Goal: Task Accomplishment & Management: Use online tool/utility

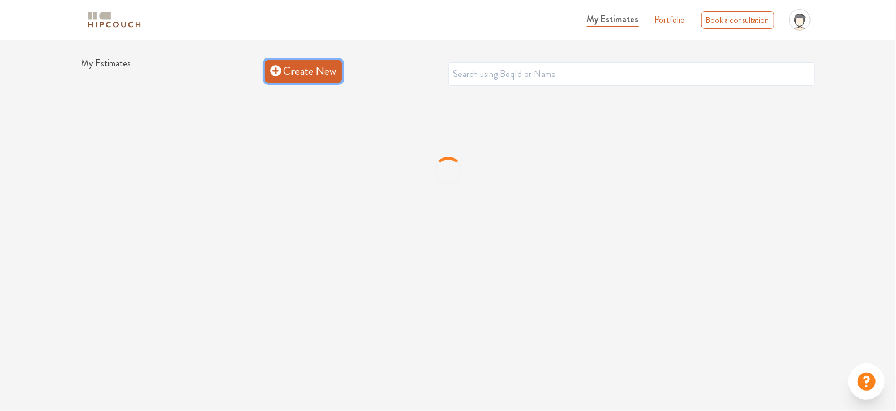
click at [324, 79] on link "Create New" at bounding box center [303, 71] width 77 height 23
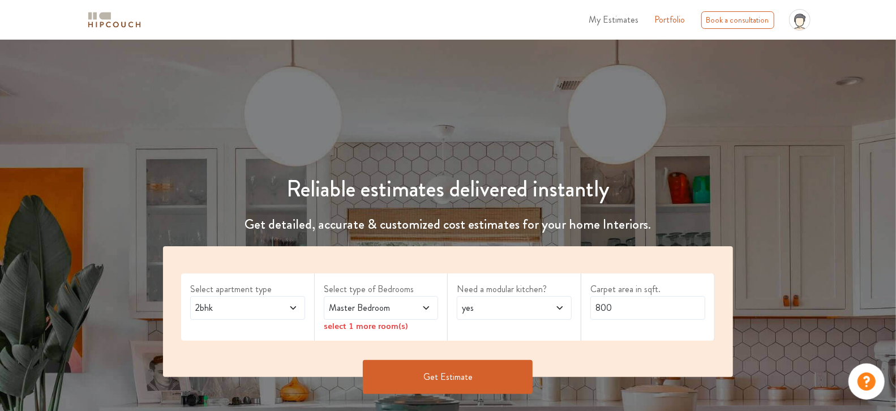
click at [383, 310] on span "Master Bedroom" at bounding box center [366, 308] width 79 height 14
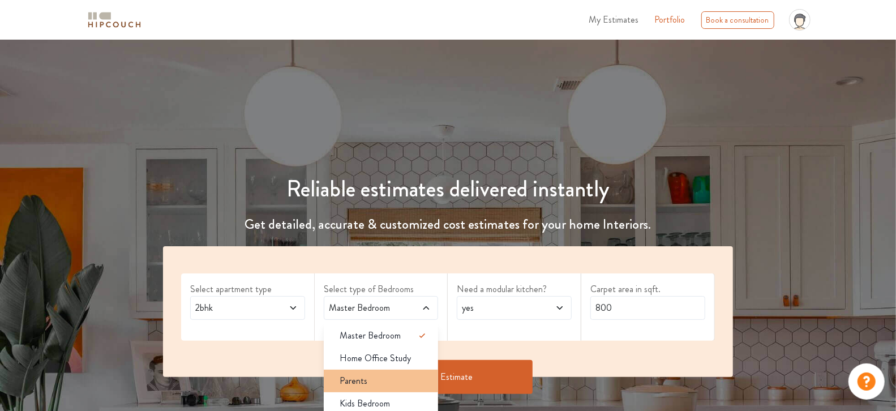
click at [371, 370] on li "Parents" at bounding box center [381, 381] width 115 height 23
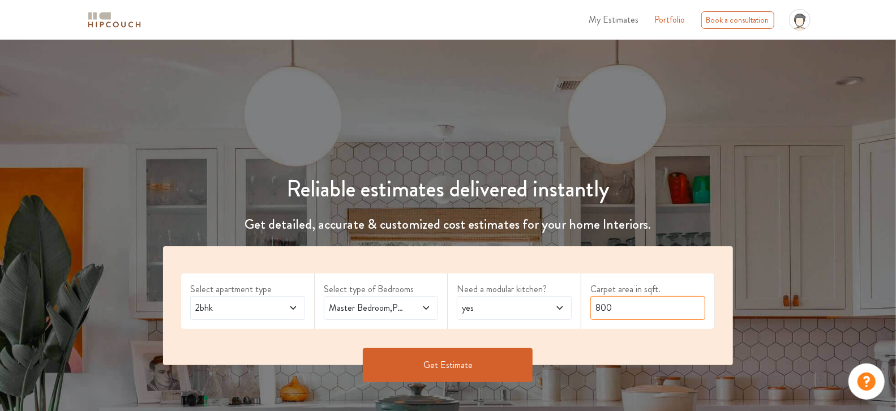
click at [596, 299] on input "800" at bounding box center [647, 308] width 115 height 24
type input "589"
click at [508, 365] on button "Get Estimate" at bounding box center [448, 365] width 170 height 34
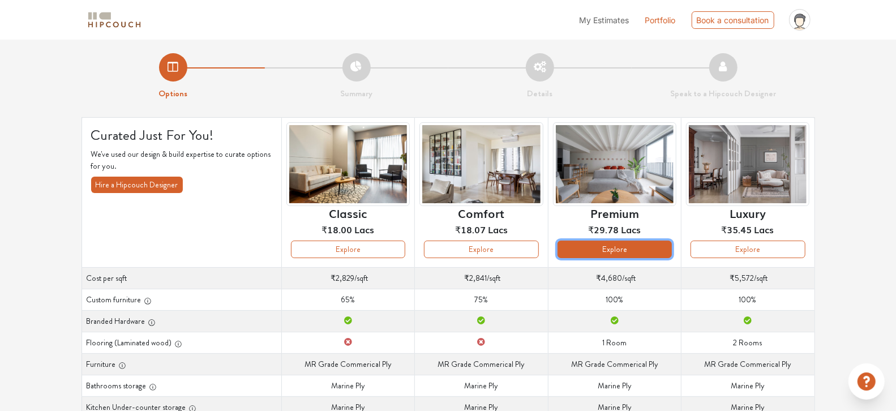
click at [609, 251] on button "Explore" at bounding box center [614, 249] width 114 height 18
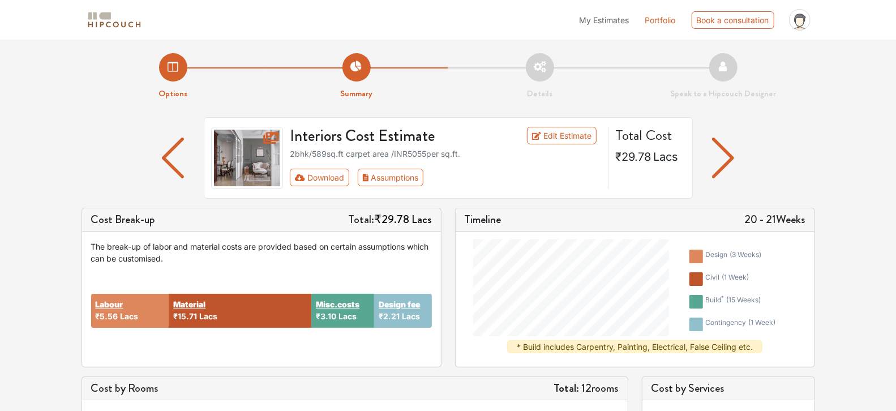
click at [720, 159] on img "button" at bounding box center [723, 158] width 22 height 41
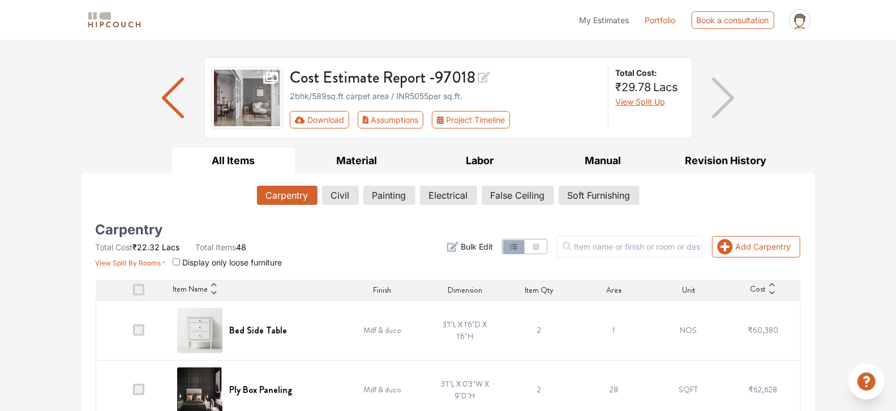
scroll to position [51, 0]
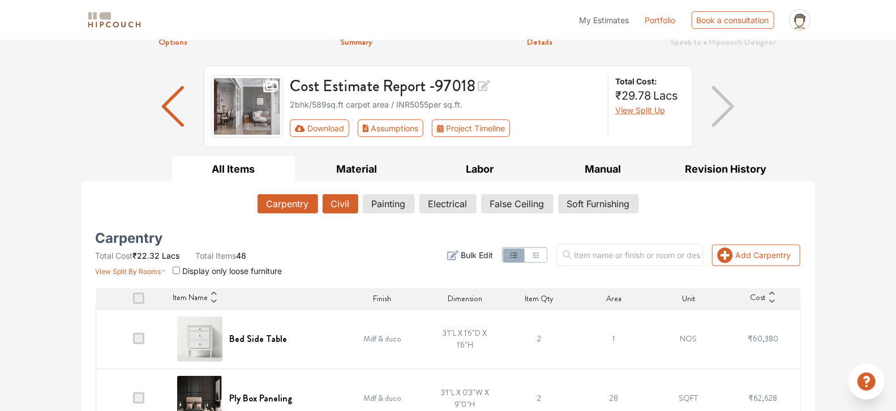
click at [340, 195] on button "Civil" at bounding box center [341, 203] width 36 height 19
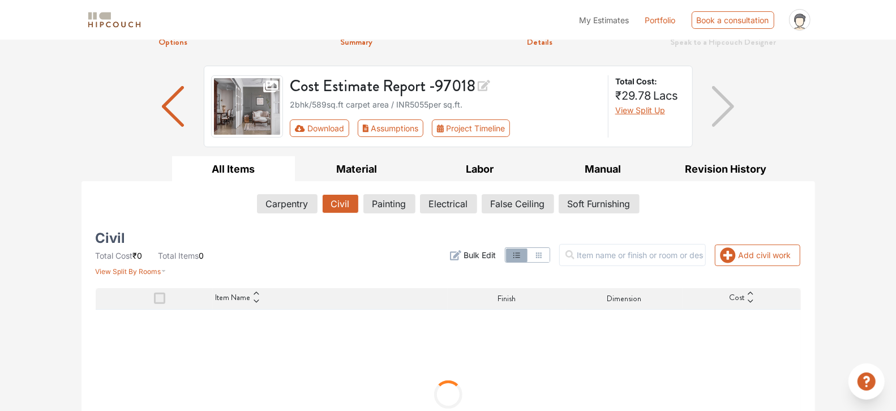
scroll to position [126, 0]
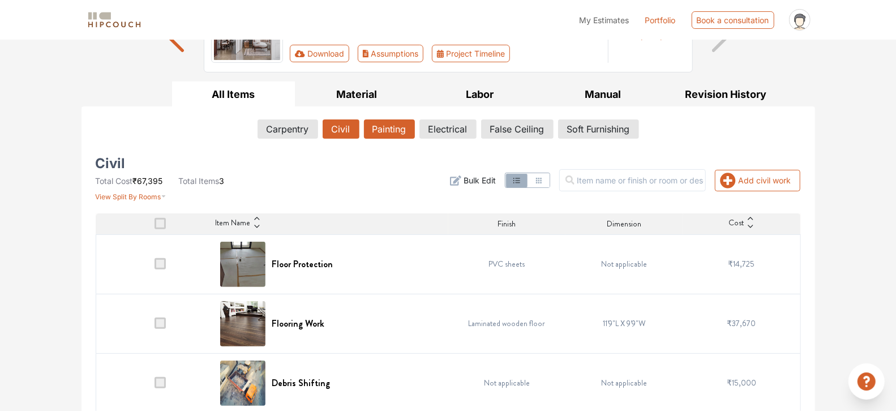
click at [397, 132] on button "Painting" at bounding box center [389, 128] width 51 height 19
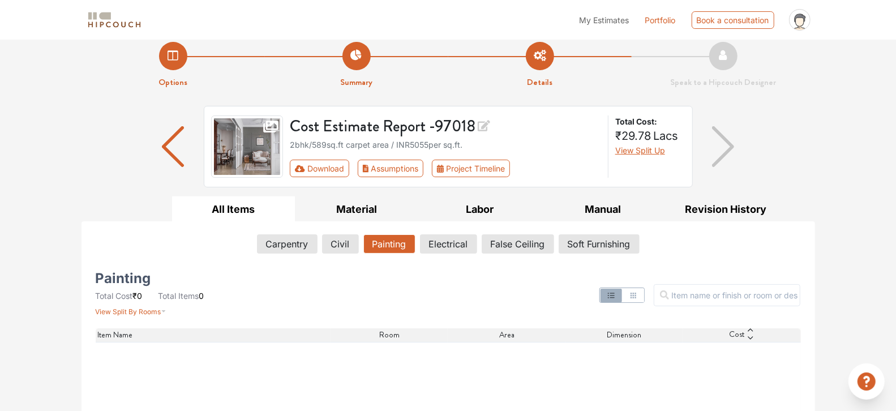
scroll to position [0, 0]
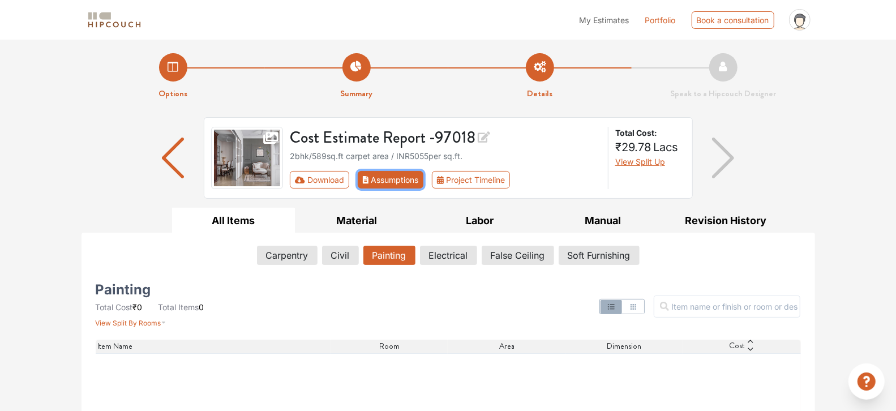
click at [389, 182] on button "Assumptions" at bounding box center [391, 180] width 66 height 18
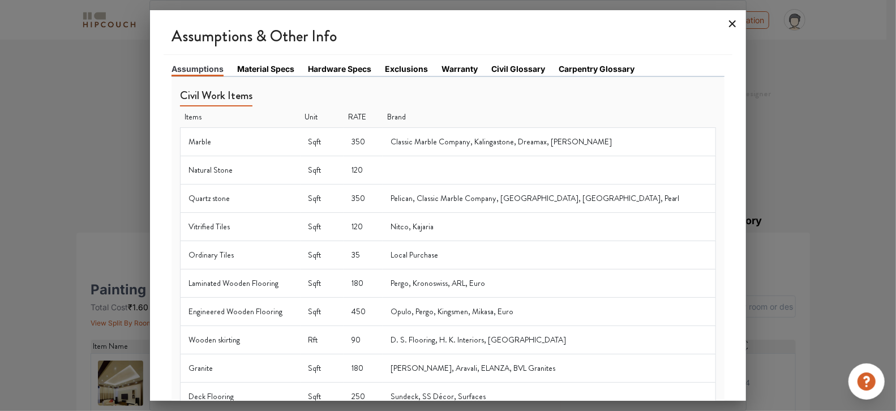
click at [732, 23] on icon at bounding box center [732, 23] width 7 height 7
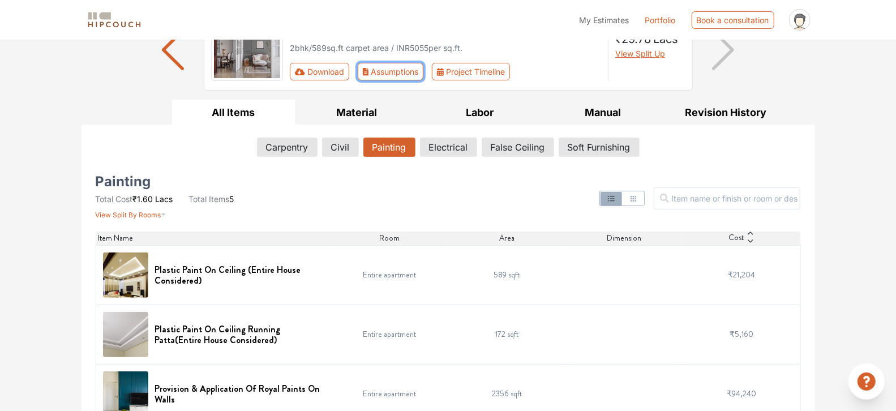
scroll to position [101, 0]
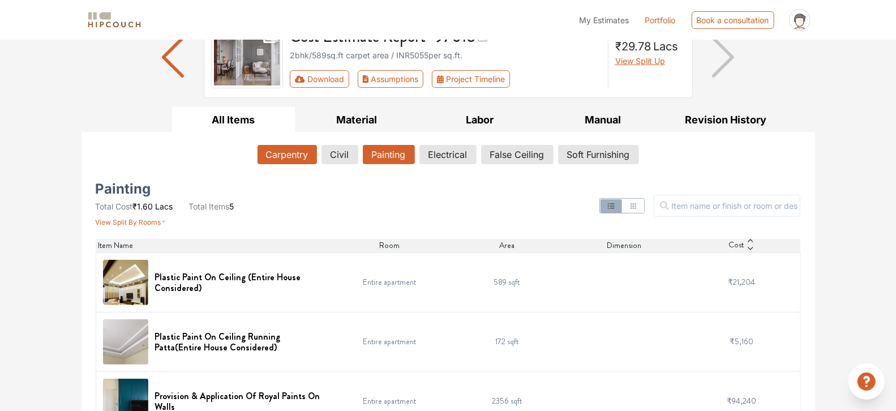
click at [298, 157] on button "Carpentry" at bounding box center [286, 154] width 59 height 19
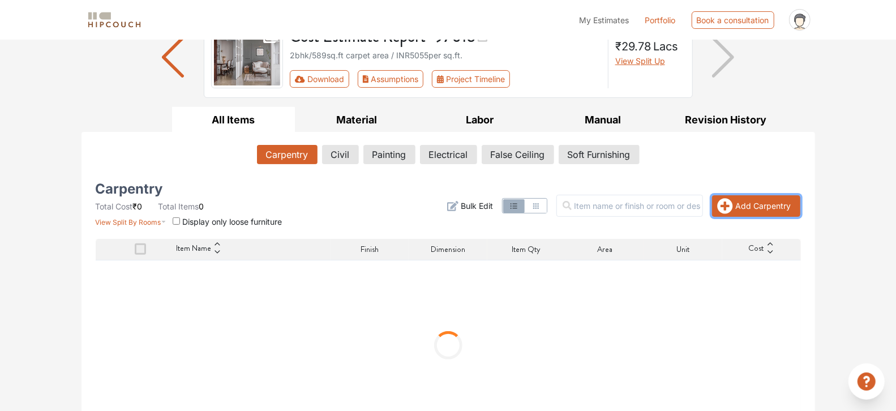
click at [749, 208] on button "Add Carpentry" at bounding box center [756, 206] width 88 height 22
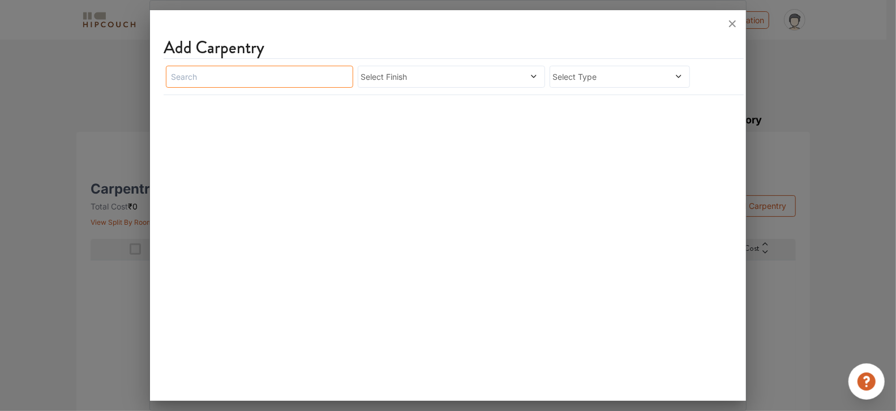
click at [324, 71] on input "text" at bounding box center [259, 77] width 187 height 22
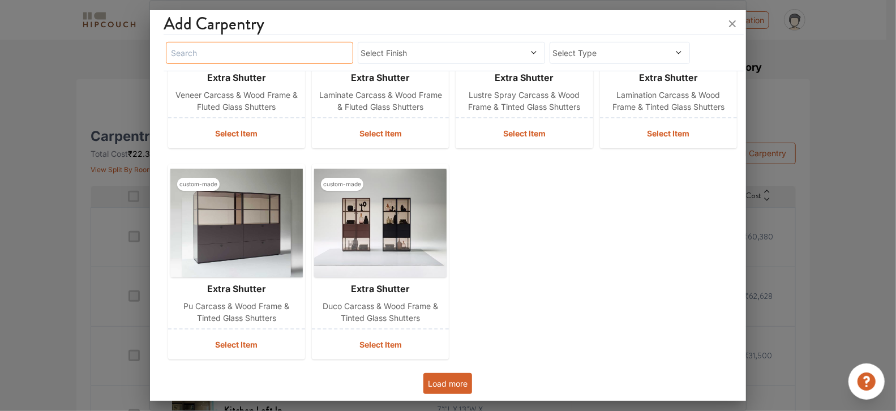
scroll to position [160, 0]
click at [448, 388] on button "Load more" at bounding box center [447, 383] width 49 height 21
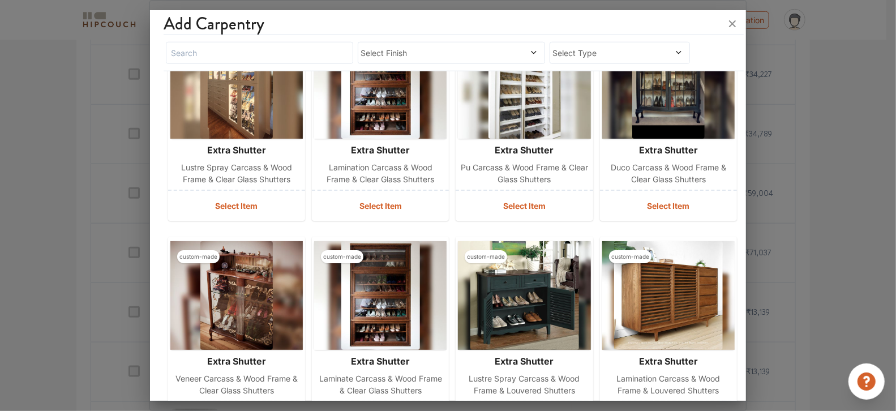
scroll to position [786, 0]
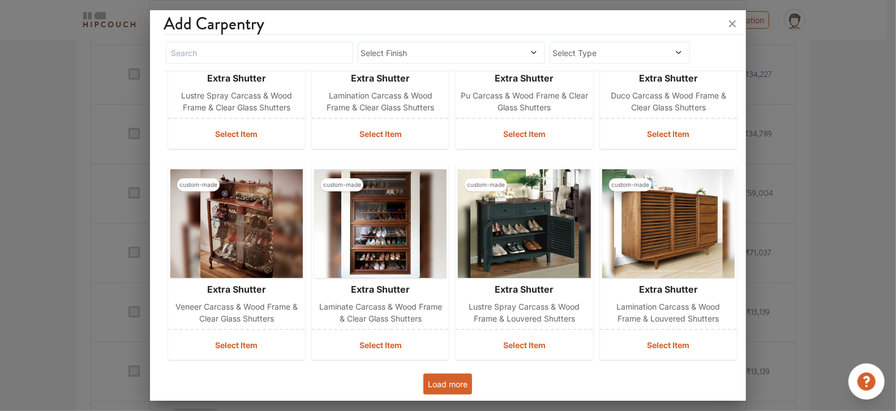
click at [446, 385] on button "Load more" at bounding box center [447, 383] width 49 height 21
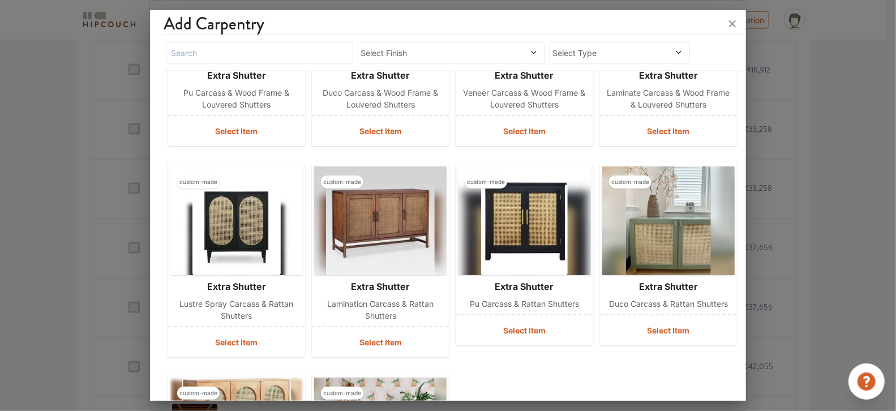
scroll to position [1419, 0]
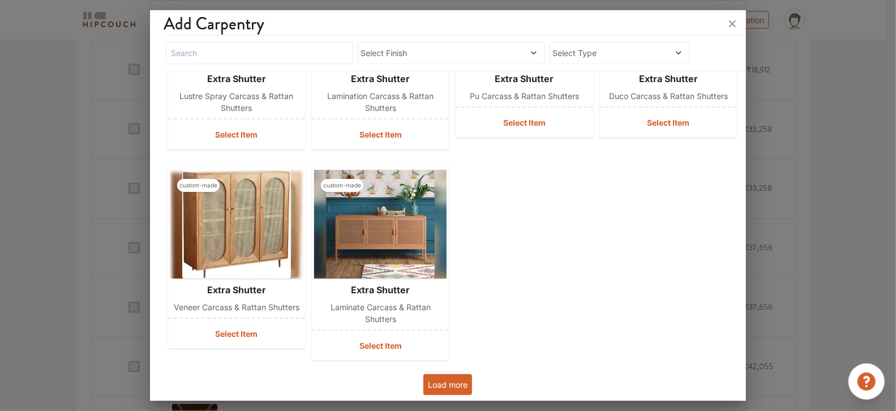
click at [436, 379] on button "Load more" at bounding box center [447, 384] width 49 height 21
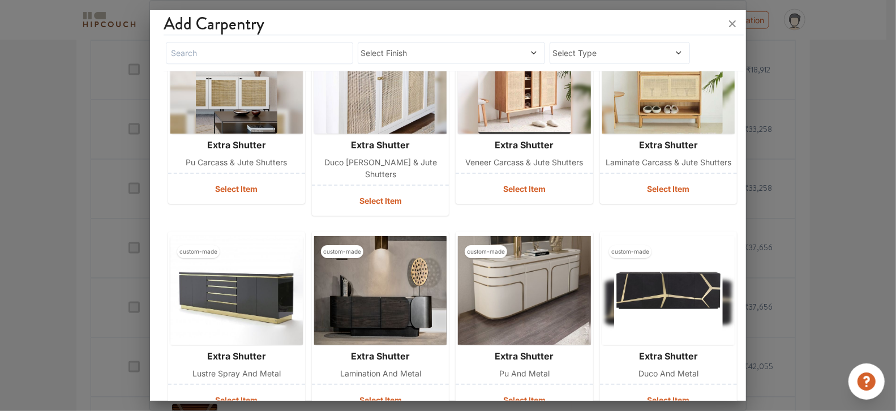
scroll to position [1828, 0]
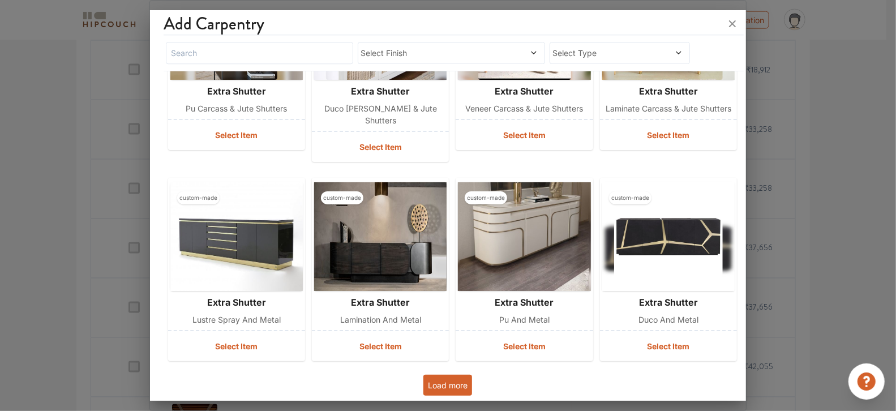
click at [457, 375] on button "Load more" at bounding box center [447, 385] width 49 height 21
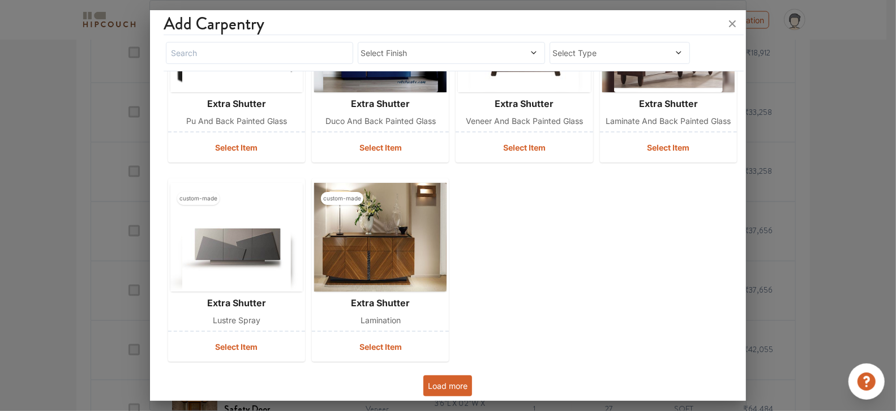
scroll to position [1230, 0]
click at [448, 389] on button "Load more" at bounding box center [447, 385] width 49 height 21
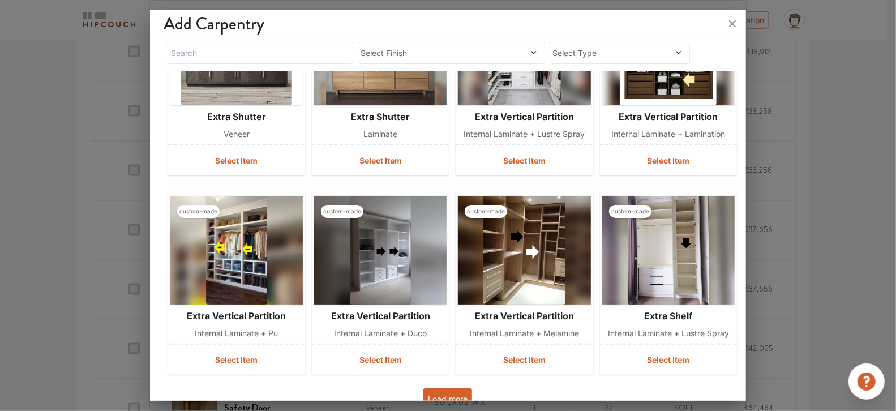
scroll to position [2835, 0]
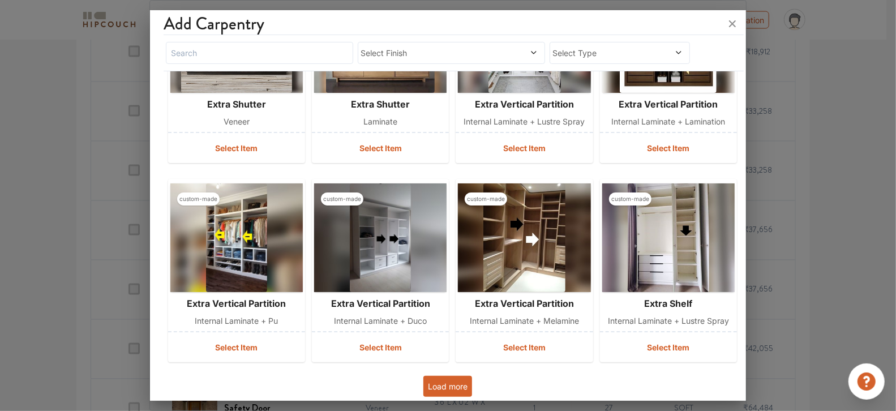
click at [456, 382] on button "Load more" at bounding box center [447, 386] width 49 height 21
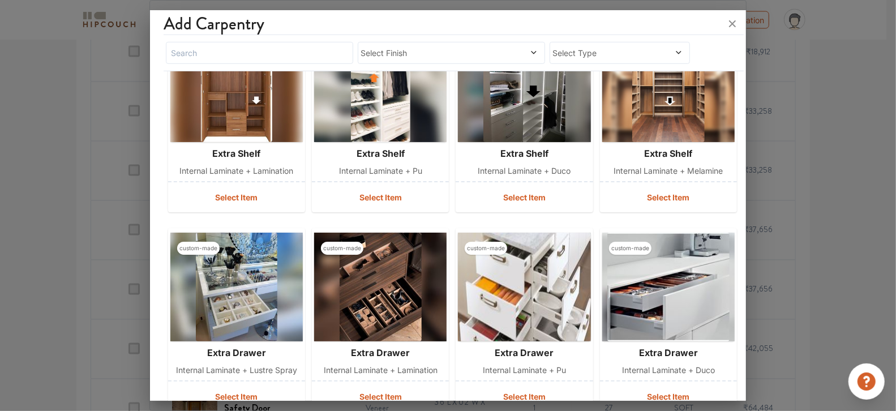
scroll to position [3444, 0]
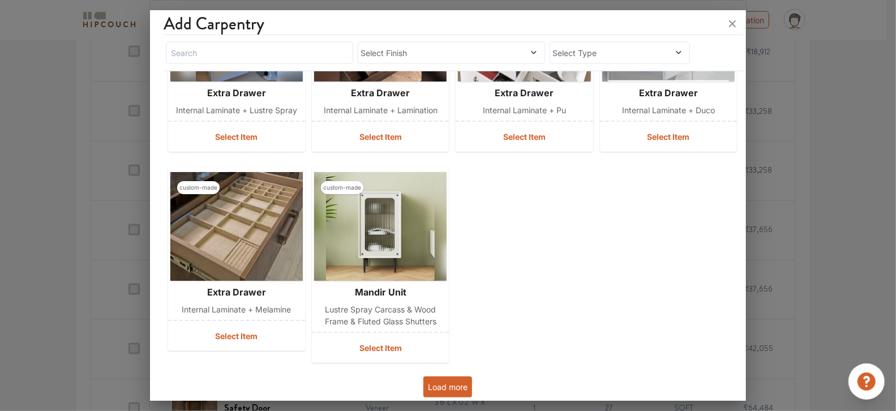
click at [436, 383] on button "Load more" at bounding box center [447, 386] width 49 height 21
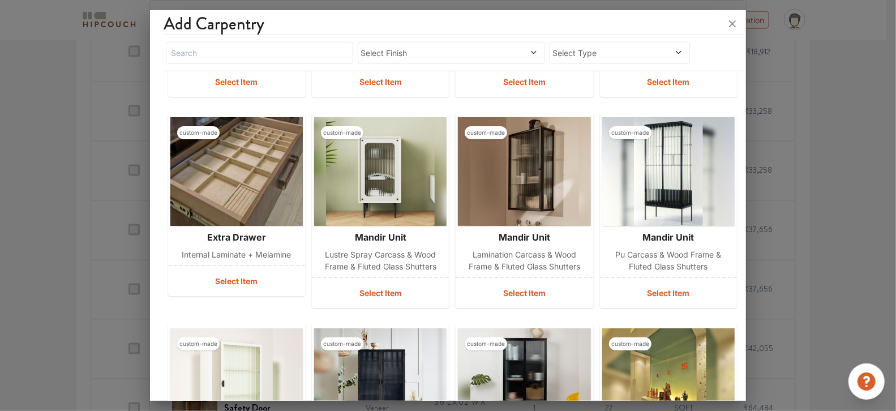
scroll to position [3502, 0]
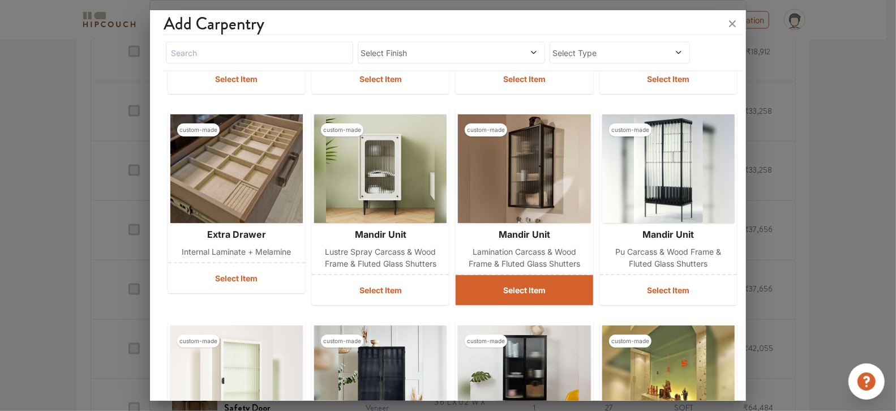
click at [503, 291] on button "Select Item" at bounding box center [524, 290] width 137 height 30
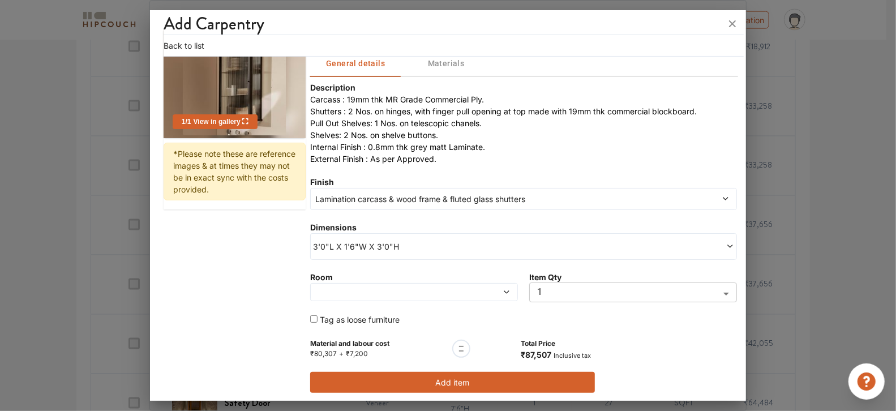
scroll to position [67, 0]
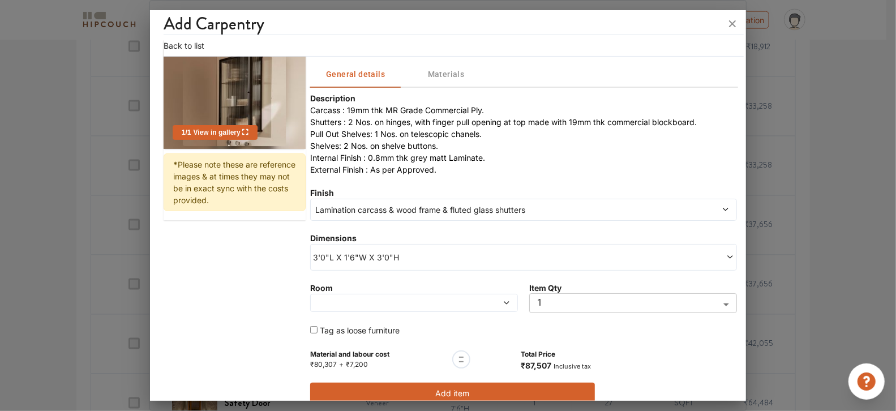
click at [453, 80] on span "Materials" at bounding box center [445, 74] width 77 height 14
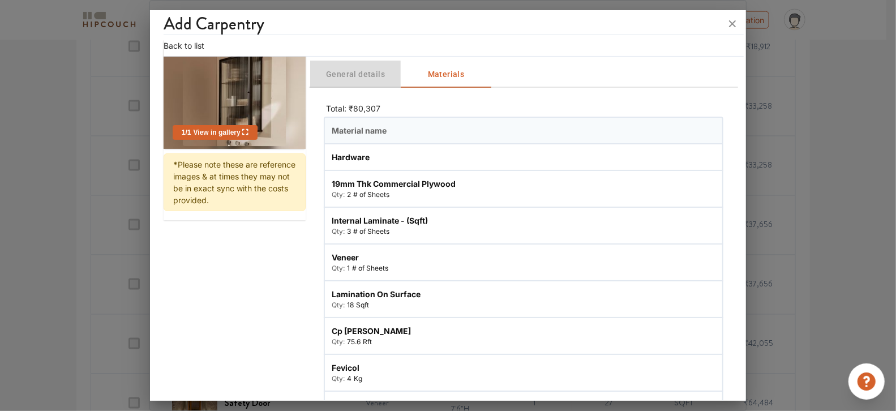
click at [375, 70] on span "General details" at bounding box center [355, 74] width 77 height 14
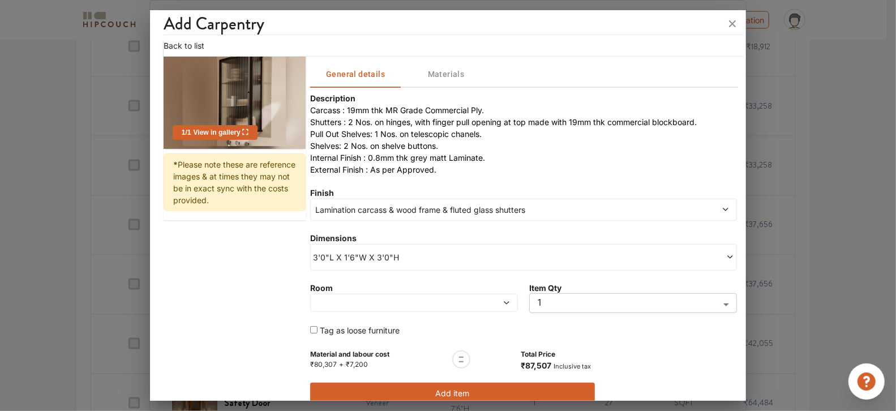
scroll to position [78, 0]
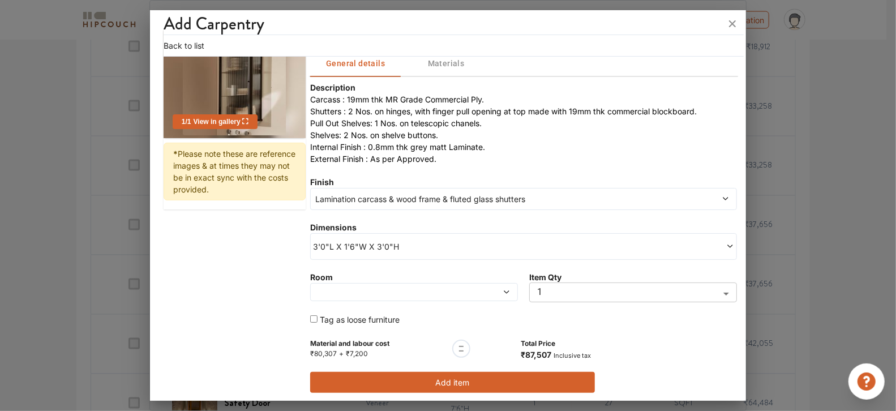
click at [469, 295] on div at bounding box center [414, 292] width 208 height 18
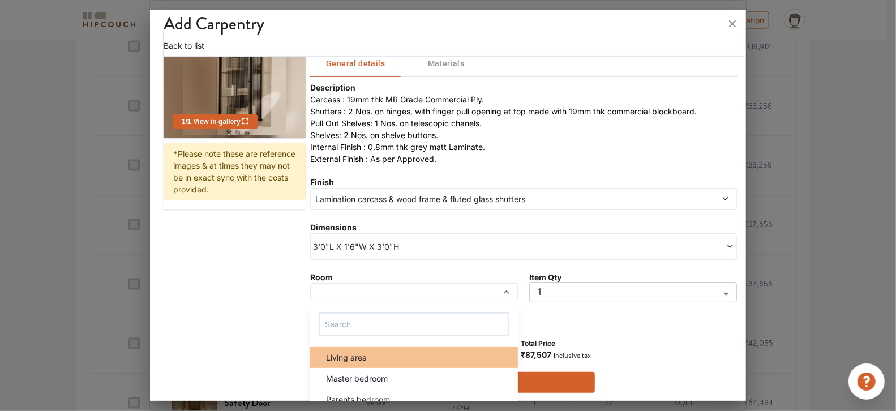
click at [428, 354] on div "Living area" at bounding box center [417, 357] width 201 height 12
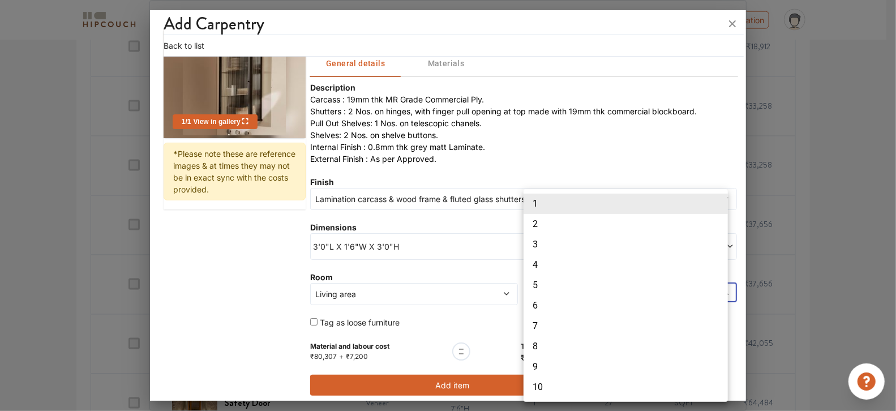
click at [555, 223] on li "2" at bounding box center [625, 224] width 204 height 20
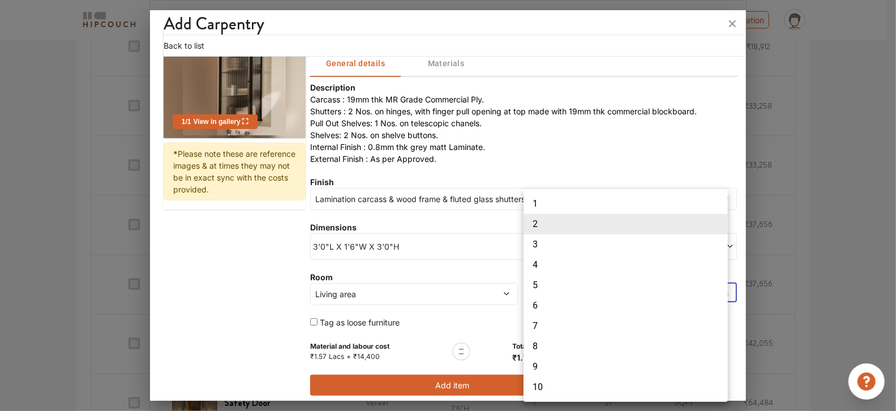
click at [559, 201] on li "1" at bounding box center [625, 204] width 204 height 20
type input "1"
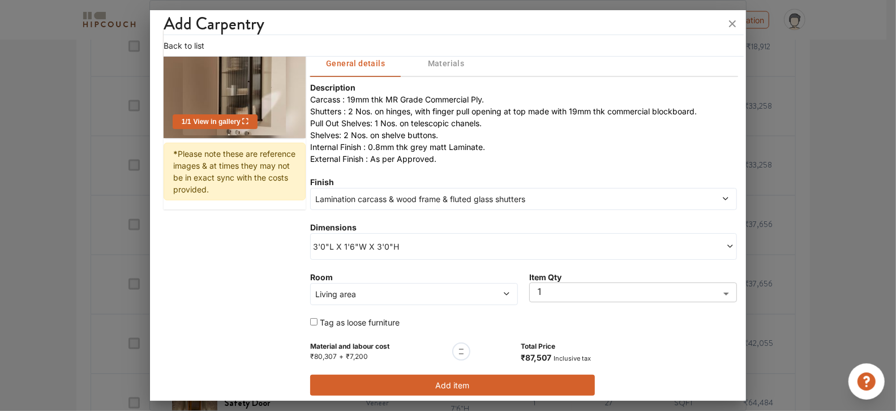
click at [456, 380] on button "Add item" at bounding box center [452, 385] width 285 height 21
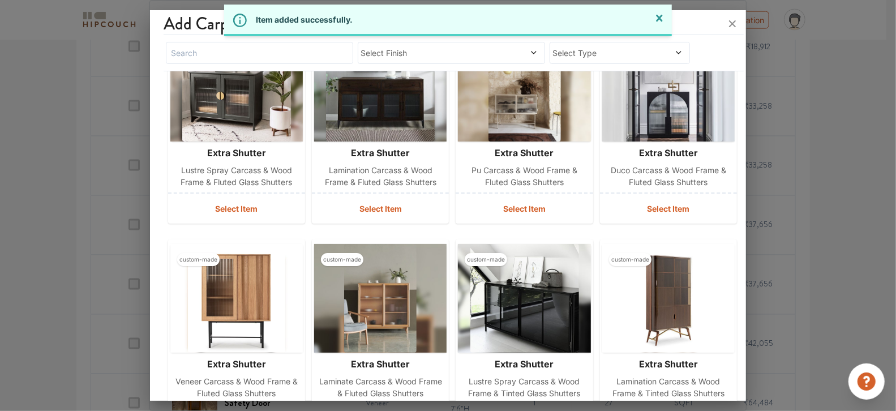
scroll to position [65, 0]
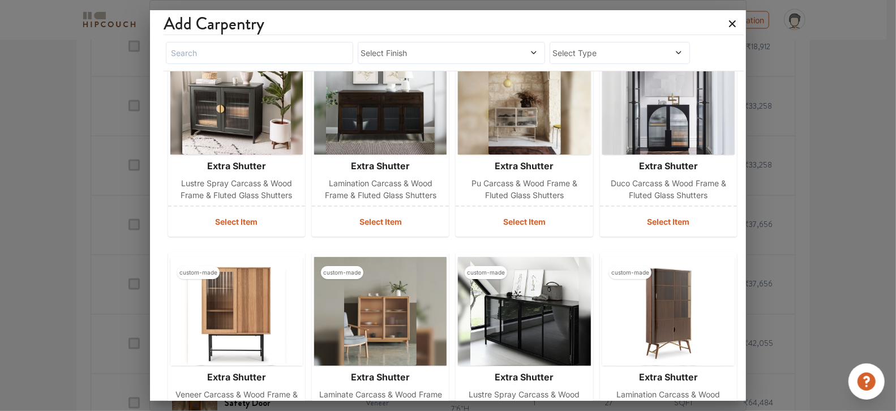
click at [731, 26] on icon at bounding box center [732, 24] width 18 height 18
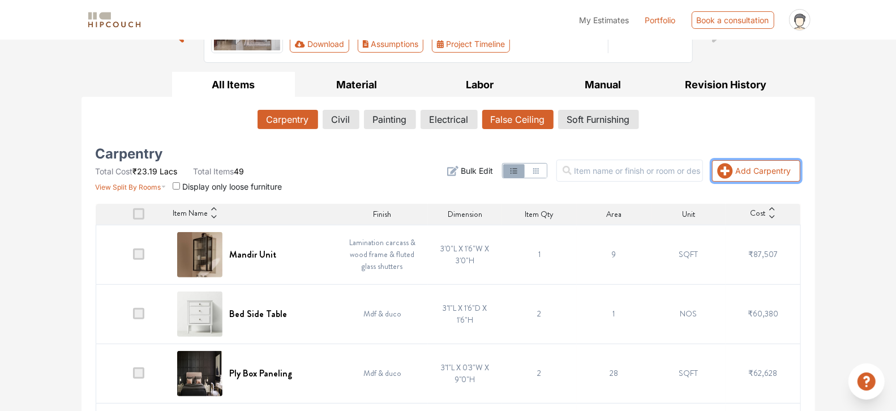
scroll to position [0, 0]
